Goal: Task Accomplishment & Management: Complete application form

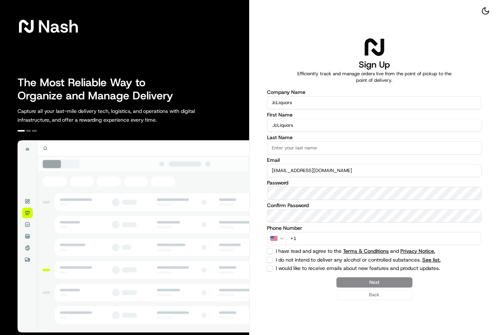
type input ".JcLiquors"
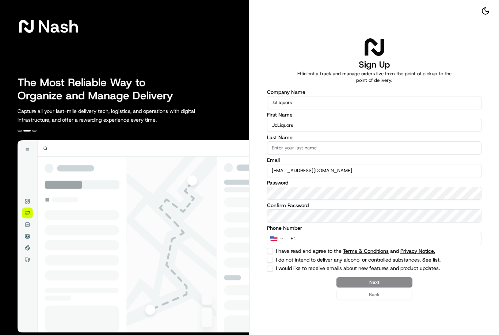
type input "+1"
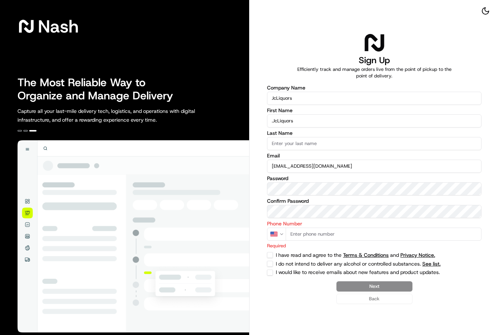
type input "+91 74558 251"
select select "IN"
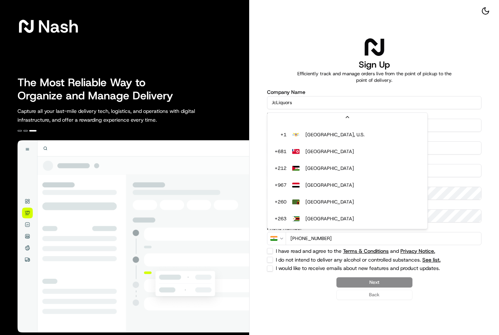
scroll to position [4024, 0]
click at [440, 246] on html "Nash The Most Reliable Way to Organize and Manage Delivery Capture all your las…" at bounding box center [249, 167] width 499 height 335
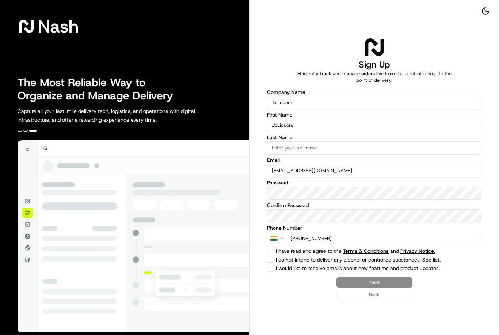
click at [440, 246] on div "Company Name JcLiquors First Name .JcLiquors Last Name Email jcliqours337@gmail…" at bounding box center [374, 180] width 214 height 182
click at [464, 236] on input "+91 74558 251" at bounding box center [384, 238] width 196 height 13
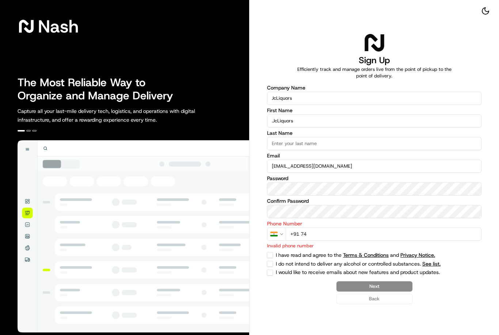
type input "+91 7"
select select "US"
type input "+1"
select select
type input "+1 917 455 825"
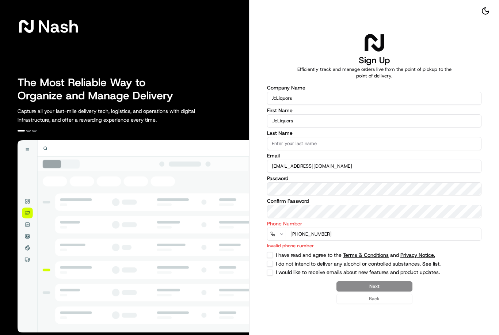
select select "US"
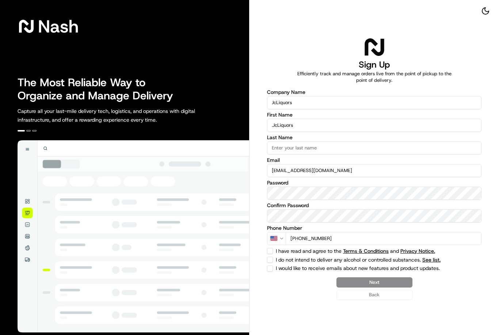
type input "+1 917 455 8251"
click at [272, 253] on button "I have read and agree to the Terms & Conditions and Privacy Notice." at bounding box center [270, 251] width 6 height 6
checkbox input "true"
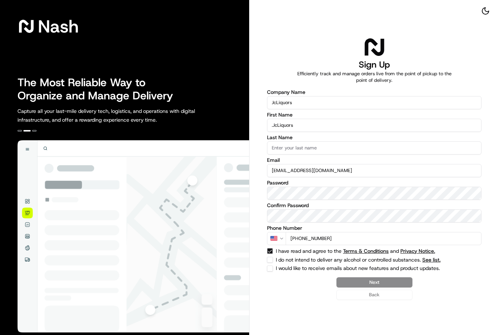
click at [267, 261] on button "I do not intend to deliver any alcohol or controlled substances. See list." at bounding box center [270, 260] width 6 height 6
checkbox input "true"
click at [272, 269] on button "I would like to receive emails about new features and product updates." at bounding box center [270, 268] width 6 height 6
checkbox input "true"
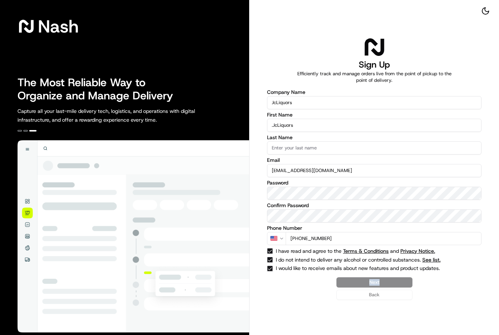
click at [394, 281] on div "Next Back" at bounding box center [374, 288] width 214 height 23
type input "I"
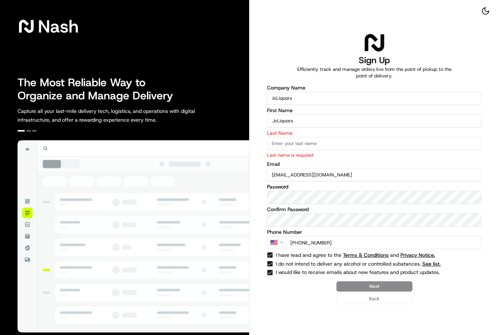
type input "."
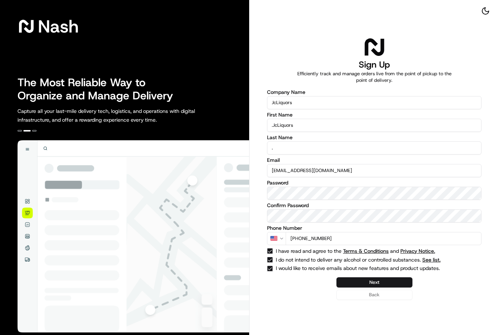
click at [368, 283] on button "Next" at bounding box center [374, 282] width 76 height 10
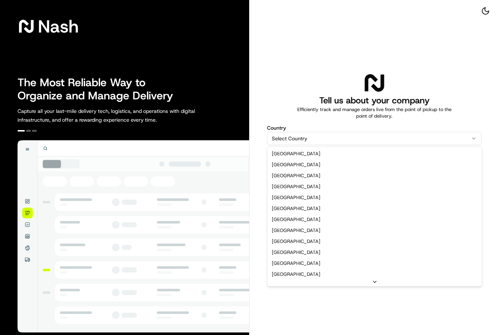
click at [342, 139] on html "Nash The Most Reliable Way to Organize and Manage Delivery Capture all your las…" at bounding box center [249, 167] width 499 height 335
select select "US"
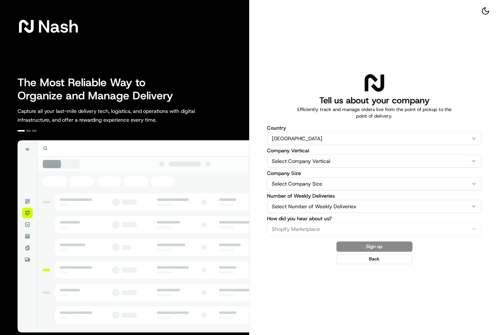
click at [336, 164] on html "Nash The Most Reliable Way to Organize and Manage Delivery Capture all your las…" at bounding box center [249, 167] width 499 height 335
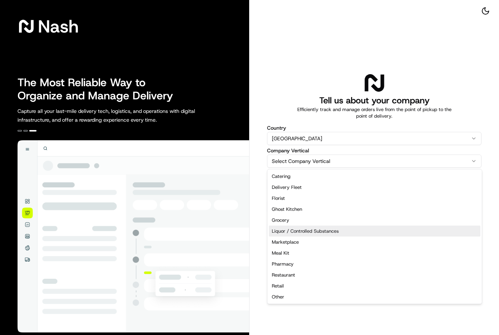
select select "Liquor / Controlled Substances"
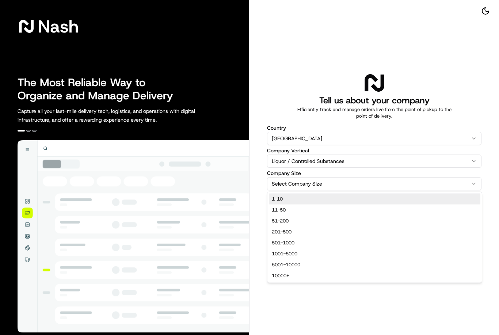
select select "1-10"
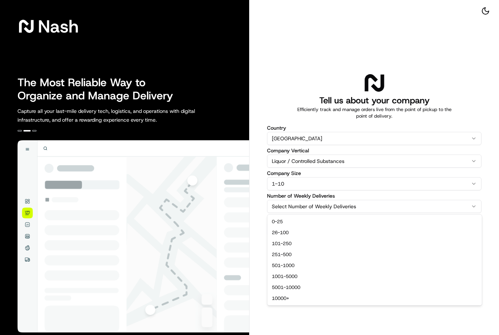
click at [353, 209] on html "Nash The Most Reliable Way to Organize and Manage Delivery Capture all your las…" at bounding box center [249, 167] width 499 height 335
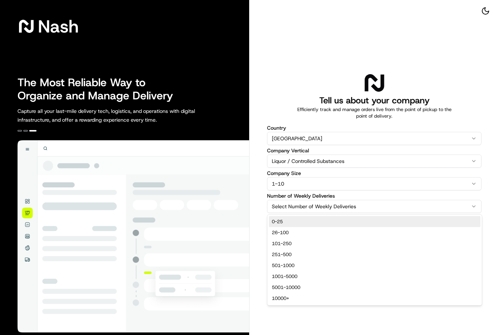
select select "0-25"
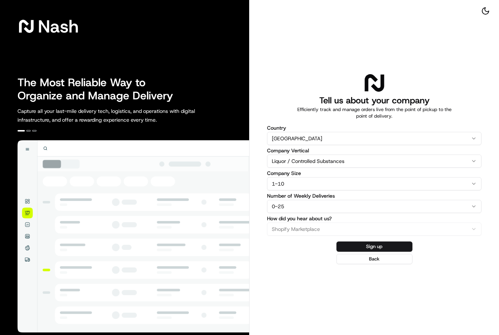
click at [366, 243] on button "Sign up" at bounding box center [374, 246] width 76 height 10
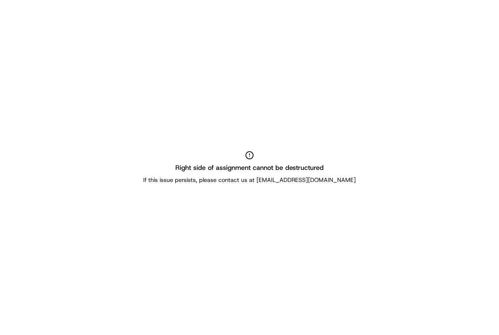
click at [420, 58] on div "Right side of assignment cannot be destructured If this issue persists, please …" at bounding box center [249, 167] width 499 height 335
